Goal: Task Accomplishment & Management: Manage account settings

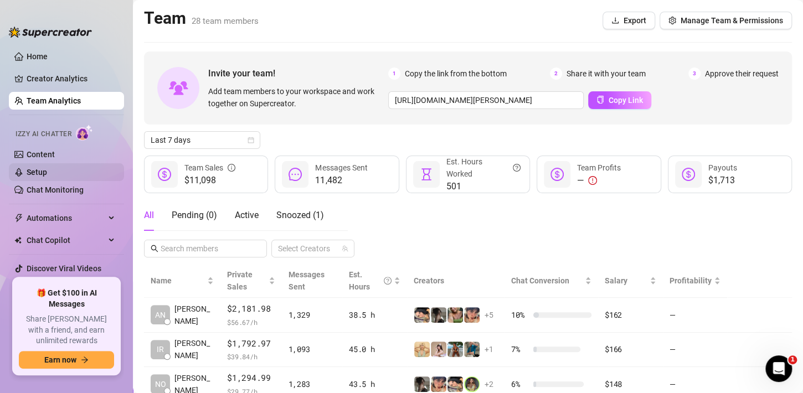
click at [47, 170] on link "Setup" at bounding box center [37, 172] width 20 height 9
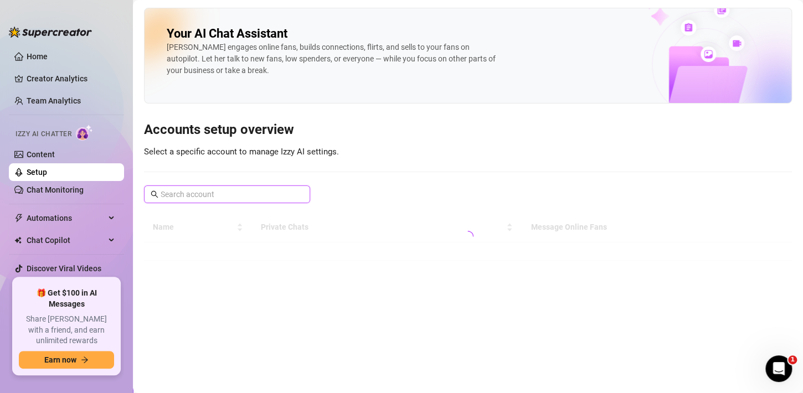
click at [263, 196] on input "text" at bounding box center [228, 194] width 134 height 12
type input "i"
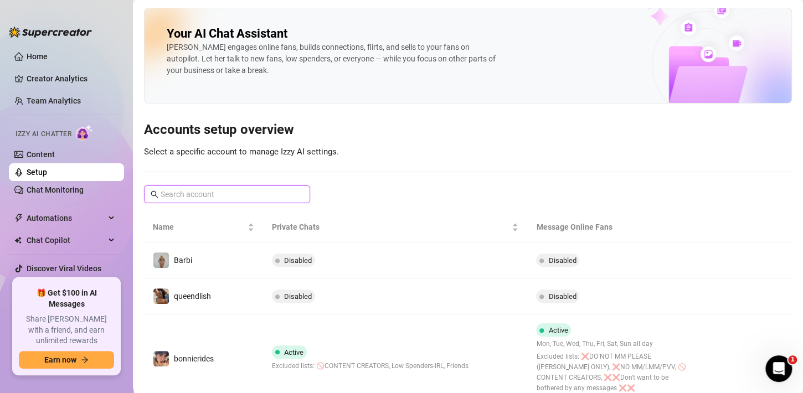
type input "j"
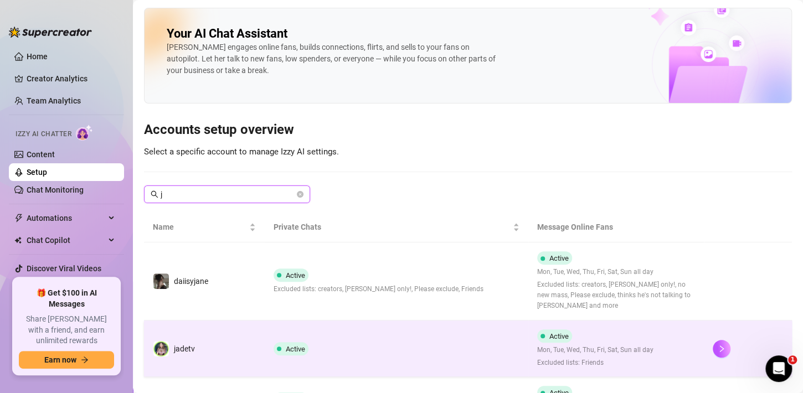
scroll to position [73, 0]
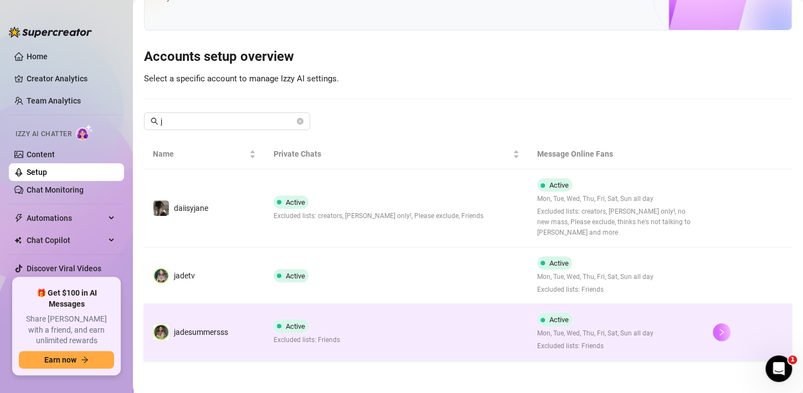
click at [718, 332] on icon "right" at bounding box center [722, 333] width 8 height 8
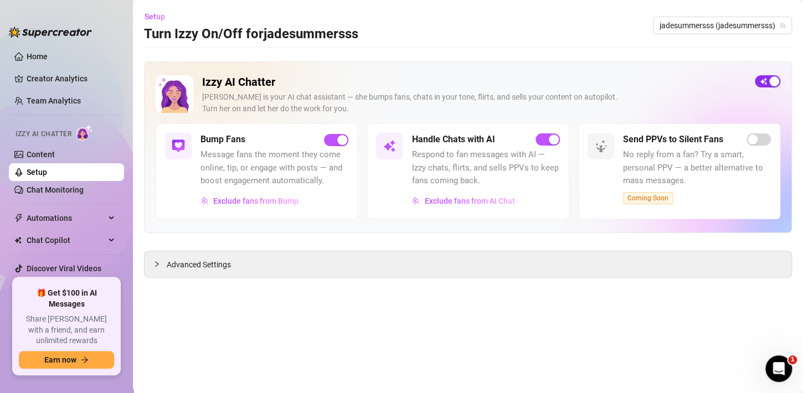
click at [768, 81] on button "button" at bounding box center [767, 81] width 25 height 12
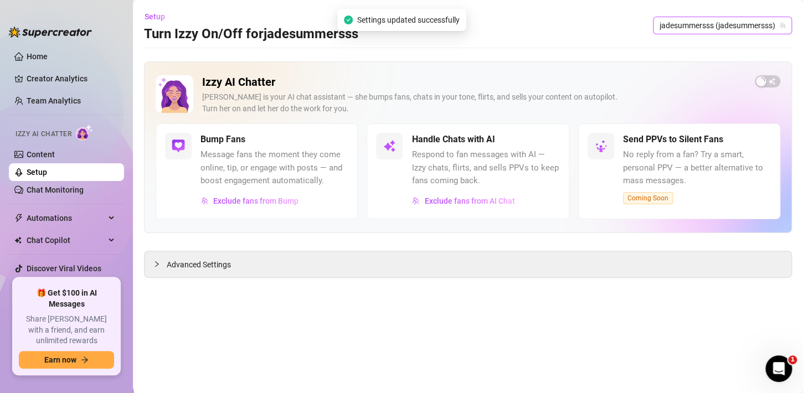
click at [689, 18] on span "jadesummersss (jadesummersss)" at bounding box center [723, 25] width 126 height 17
type input "ja"
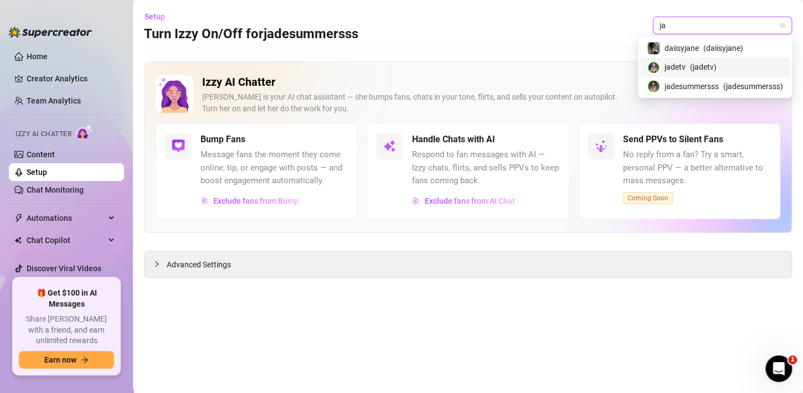
click at [698, 64] on span "( jadetv )" at bounding box center [703, 67] width 27 height 12
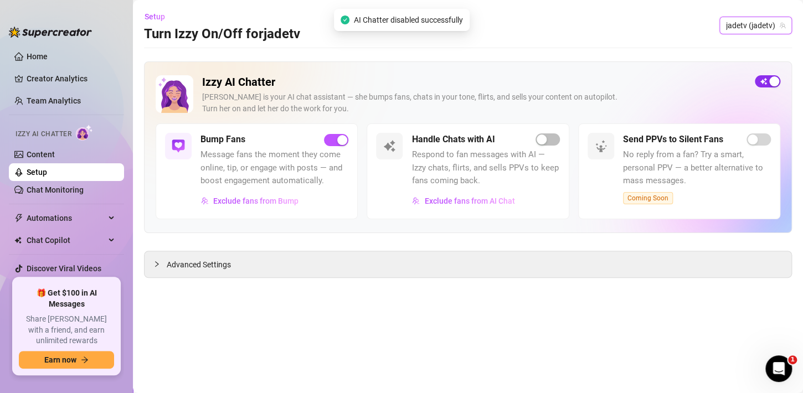
click at [768, 80] on button "button" at bounding box center [767, 81] width 25 height 12
